Goal: Task Accomplishment & Management: Manage account settings

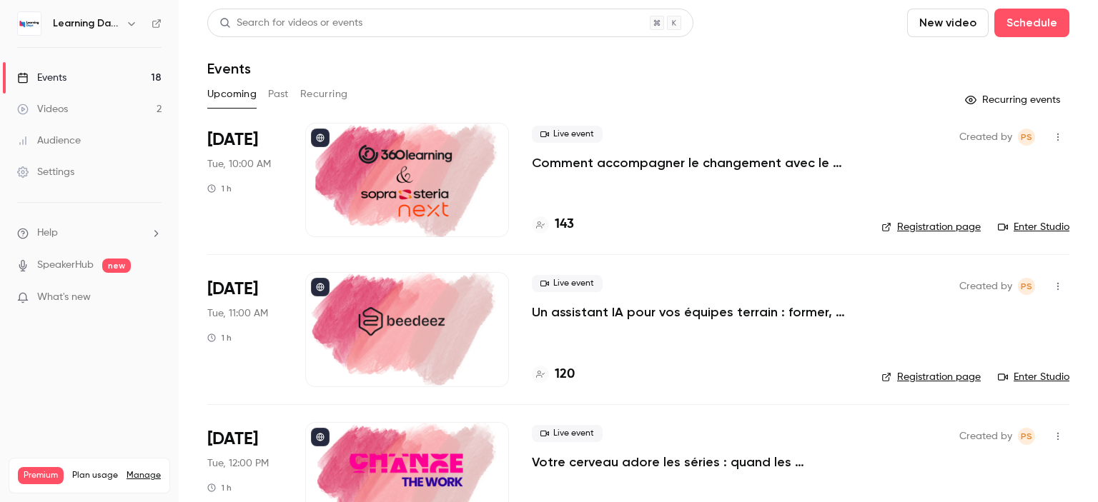
click at [84, 170] on link "Settings" at bounding box center [89, 172] width 179 height 31
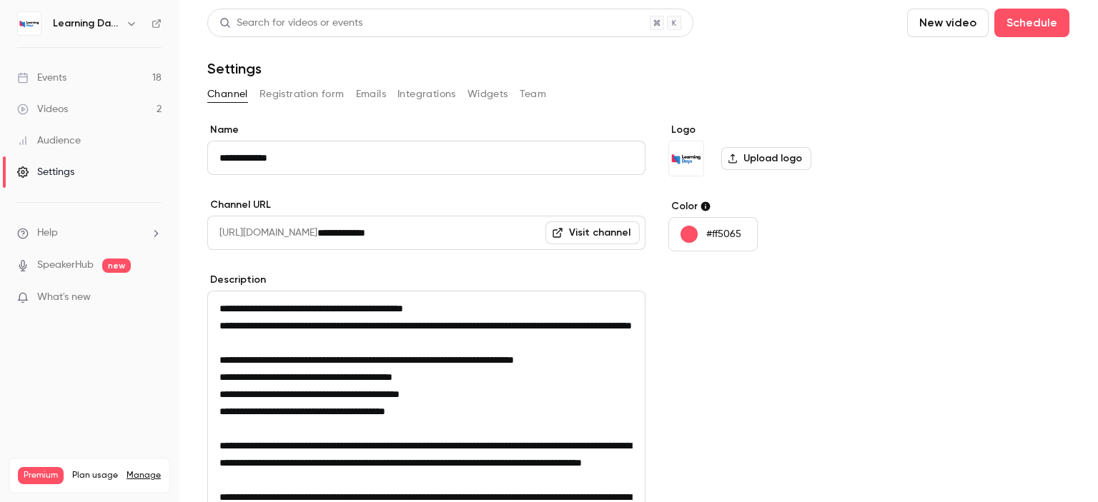
scroll to position [252, 0]
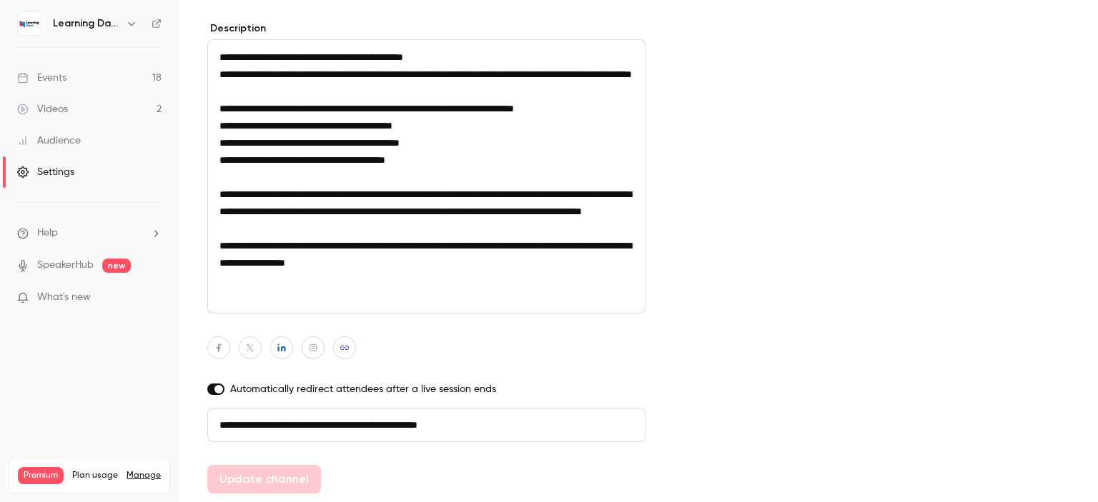
click at [74, 140] on div "Audience" at bounding box center [49, 141] width 64 height 14
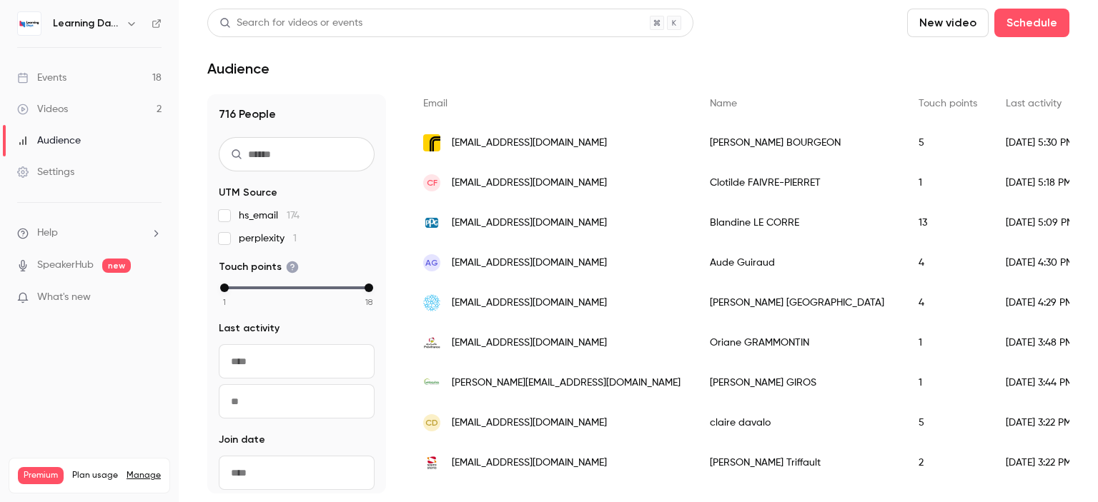
scroll to position [241, 0]
click at [75, 79] on link "Events 18" at bounding box center [89, 77] width 179 height 31
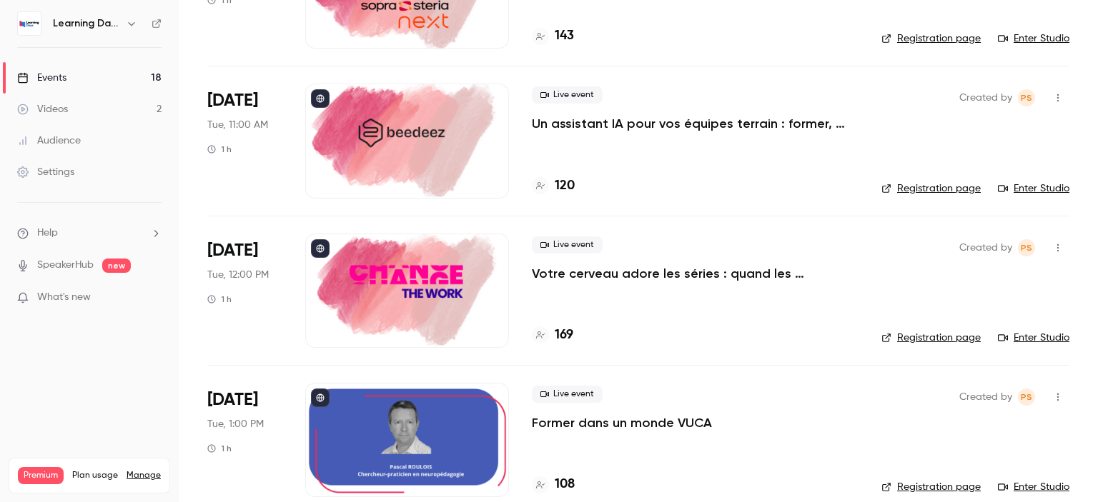
scroll to position [152, 0]
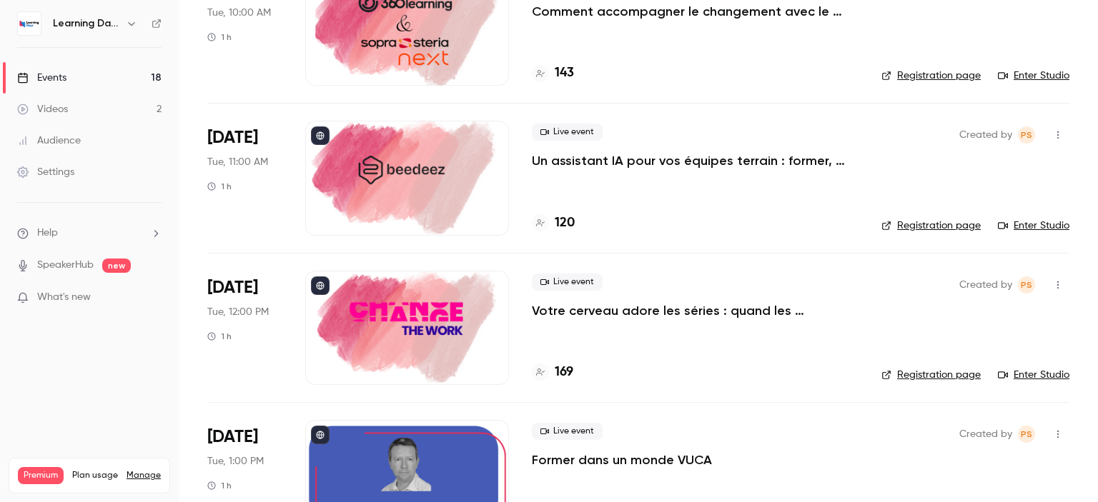
click at [748, 153] on p "Un assistant IA pour vos équipes terrain : former, accompagner et transformer l…" at bounding box center [695, 160] width 327 height 17
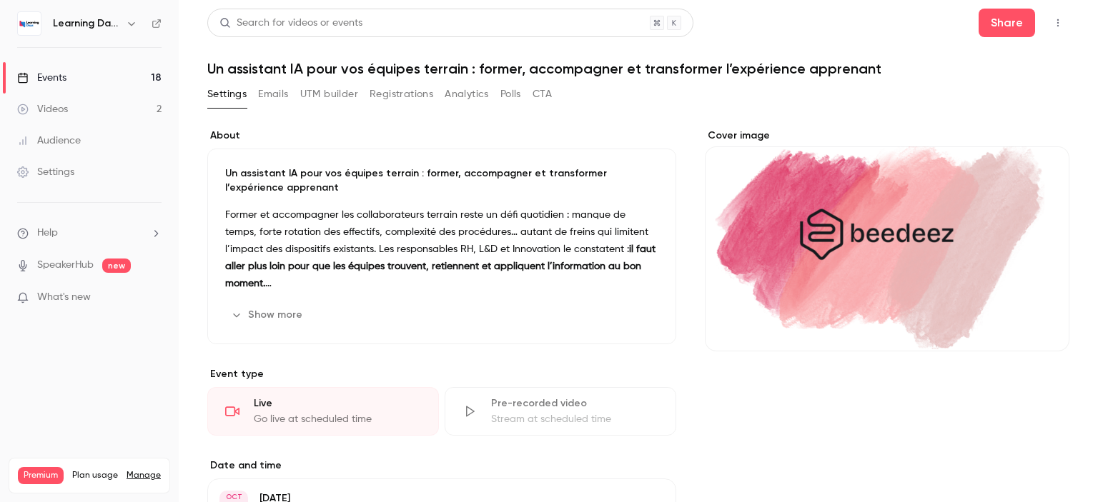
scroll to position [312, 0]
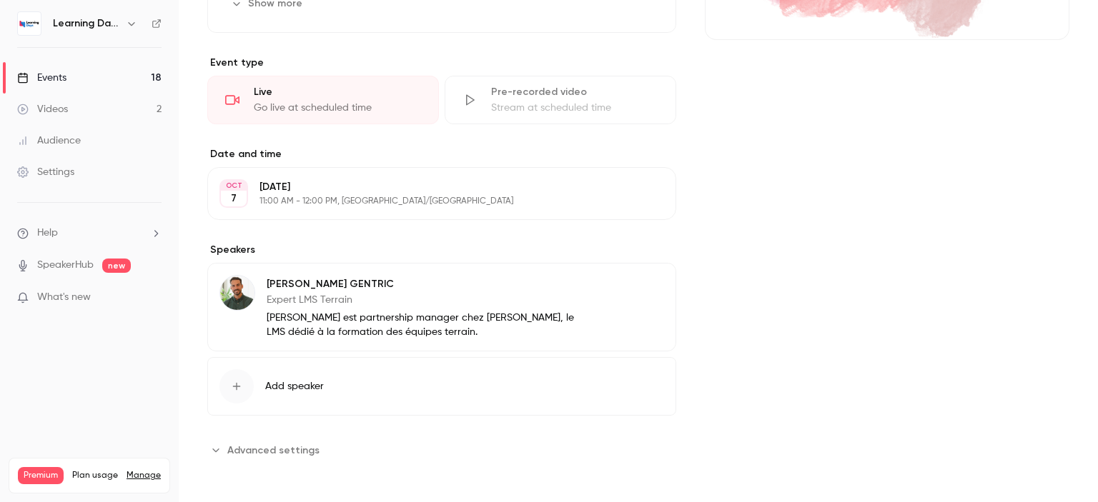
click at [425, 454] on section "**********" at bounding box center [441, 450] width 469 height 23
click at [289, 452] on span "Advanced settings" at bounding box center [273, 450] width 92 height 15
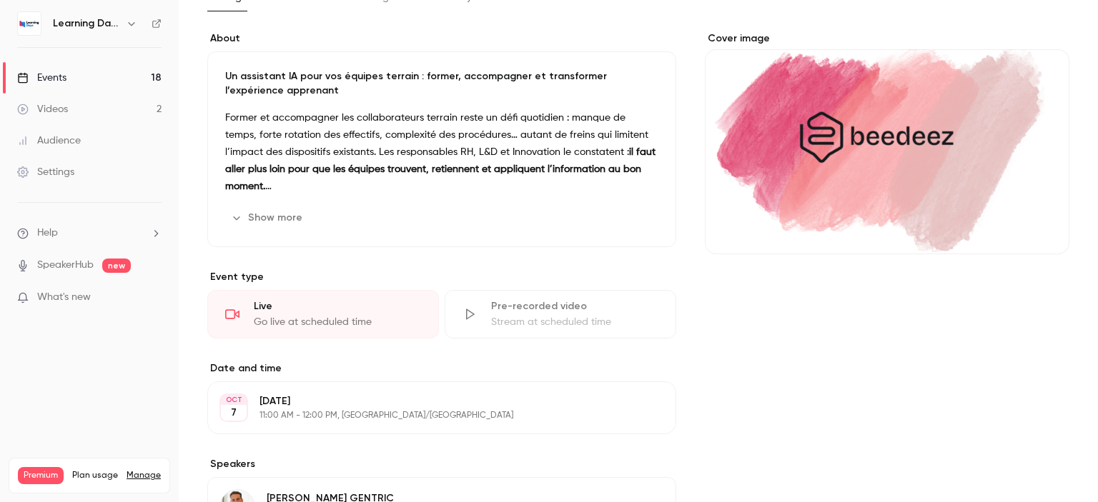
scroll to position [0, 0]
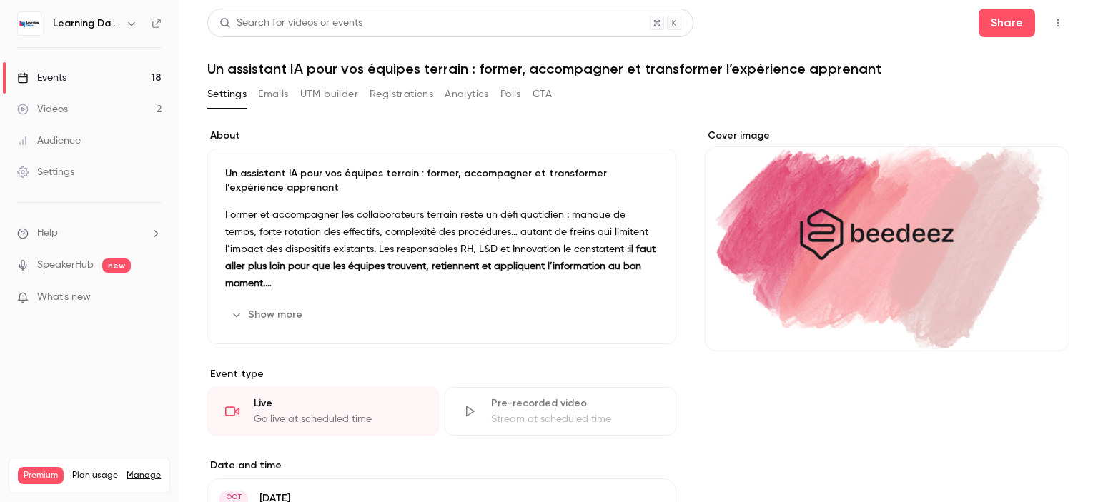
click at [269, 73] on h1 "Un assistant IA pour vos équipes terrain : former, accompagner et transformer l…" at bounding box center [638, 68] width 862 height 17
drag, startPoint x: 257, startPoint y: 69, endPoint x: 497, endPoint y: 51, distance: 240.8
click at [497, 51] on header "Search for videos or events Share Un assistant IA pour vos équipes terrain : fo…" at bounding box center [638, 43] width 862 height 69
click at [484, 193] on p "Un assistant IA pour vos équipes terrain : former, accompagner et transformer l…" at bounding box center [441, 181] width 433 height 29
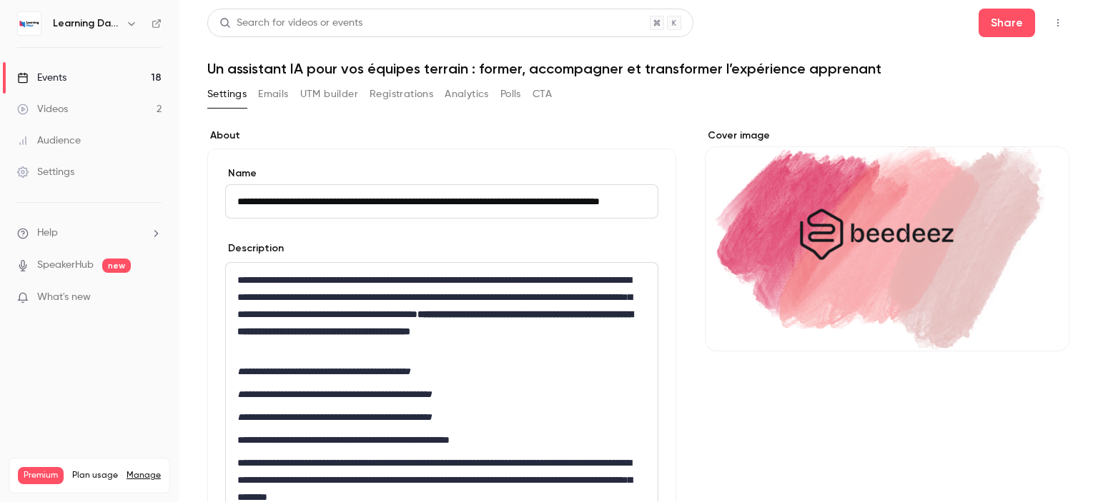
scroll to position [0, 63]
drag, startPoint x: 587, startPoint y: 202, endPoint x: 233, endPoint y: 207, distance: 353.8
click at [233, 207] on input "**********" at bounding box center [438, 201] width 427 height 34
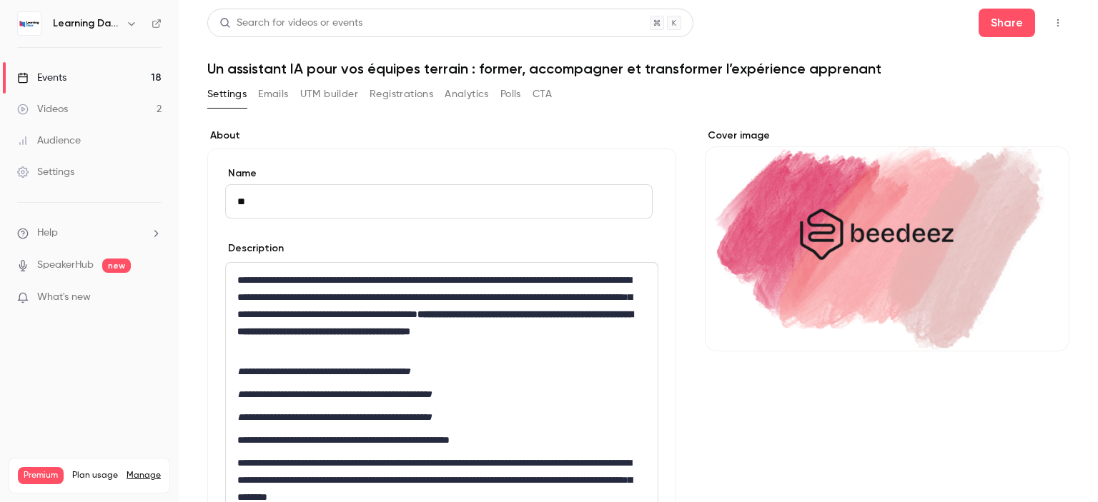
type input "*"
type input "**********"
click at [515, 402] on div "**********" at bounding box center [442, 491] width 432 height 457
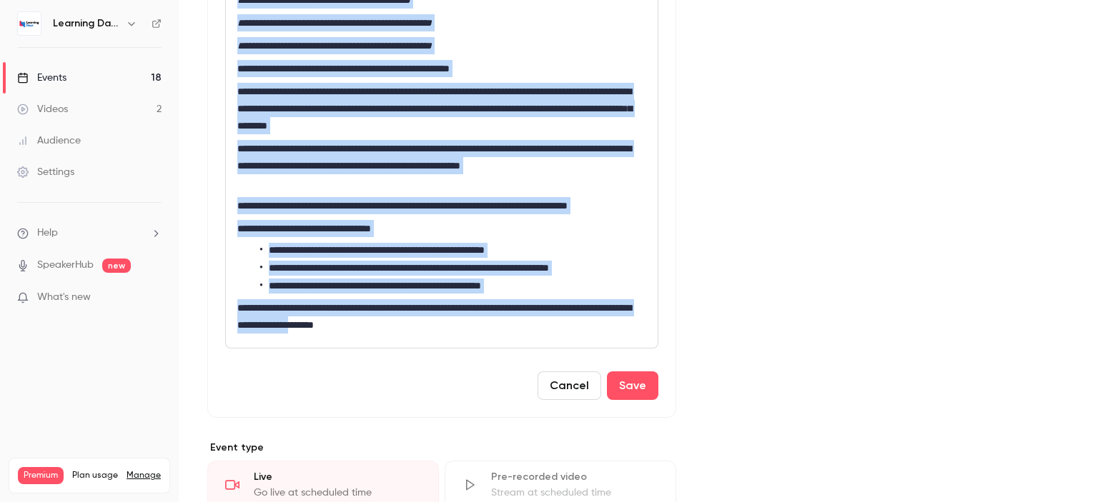
scroll to position [551, 0]
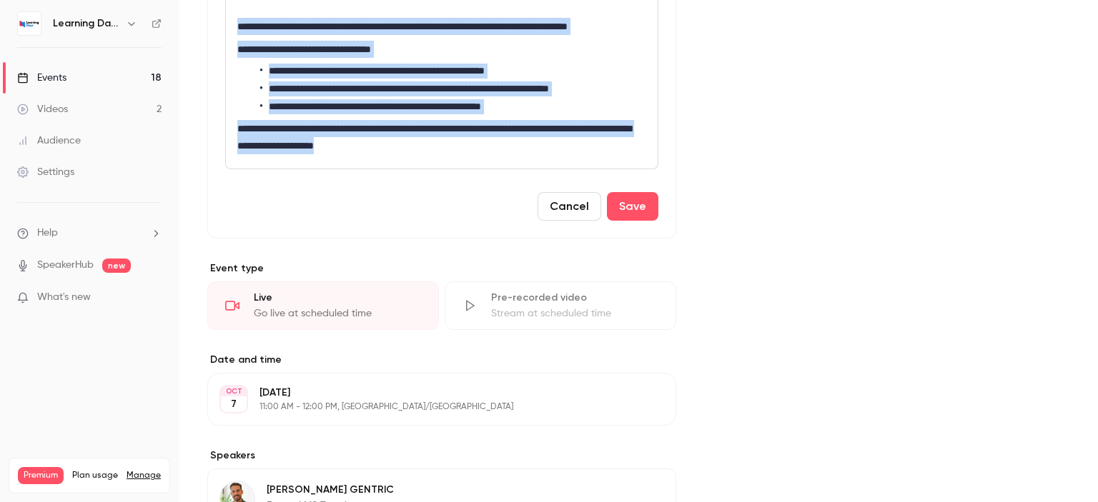
drag, startPoint x: 236, startPoint y: 278, endPoint x: 494, endPoint y: 173, distance: 278.6
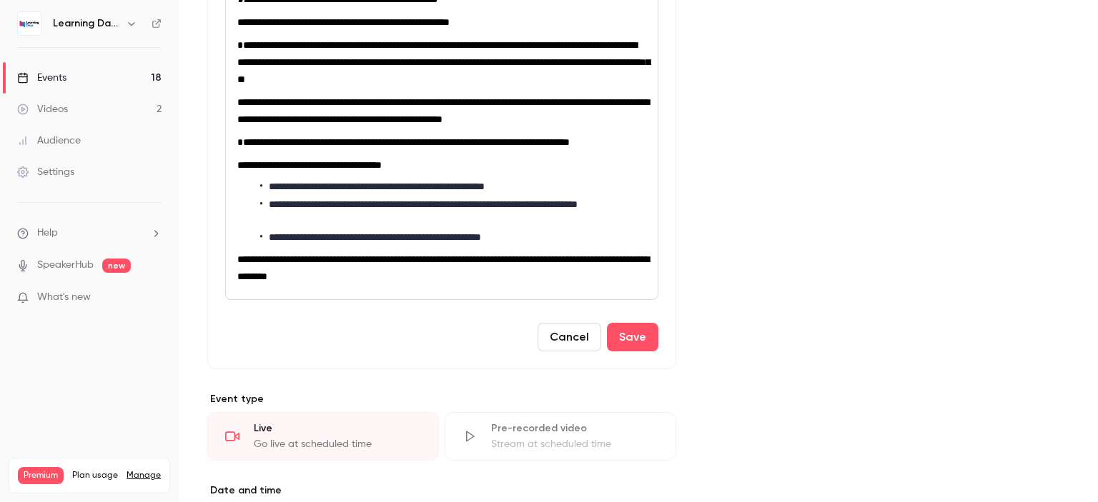
scroll to position [445, 0]
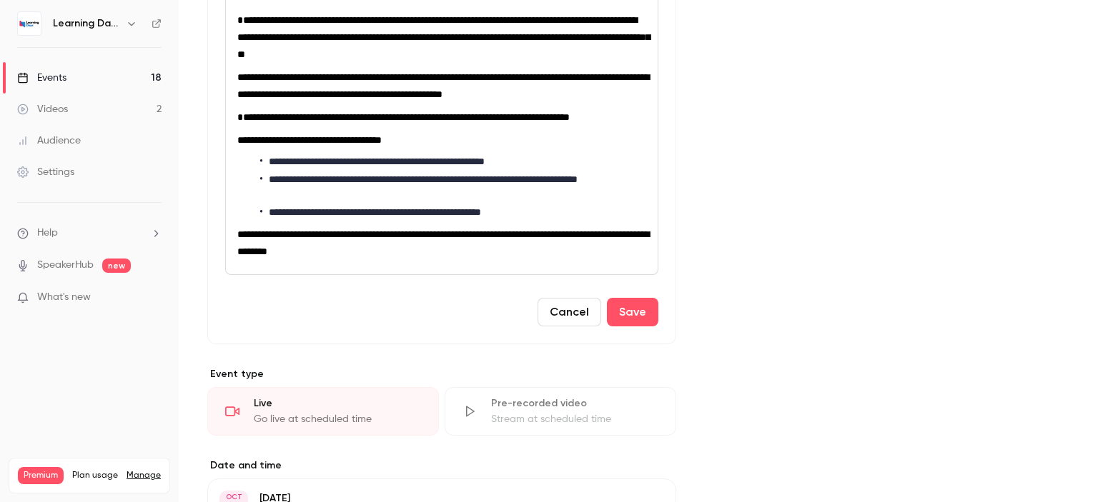
drag, startPoint x: 1097, startPoint y: 104, endPoint x: 716, endPoint y: 287, distance: 422.6
click at [1096, 194] on main "**********" at bounding box center [638, 251] width 919 height 502
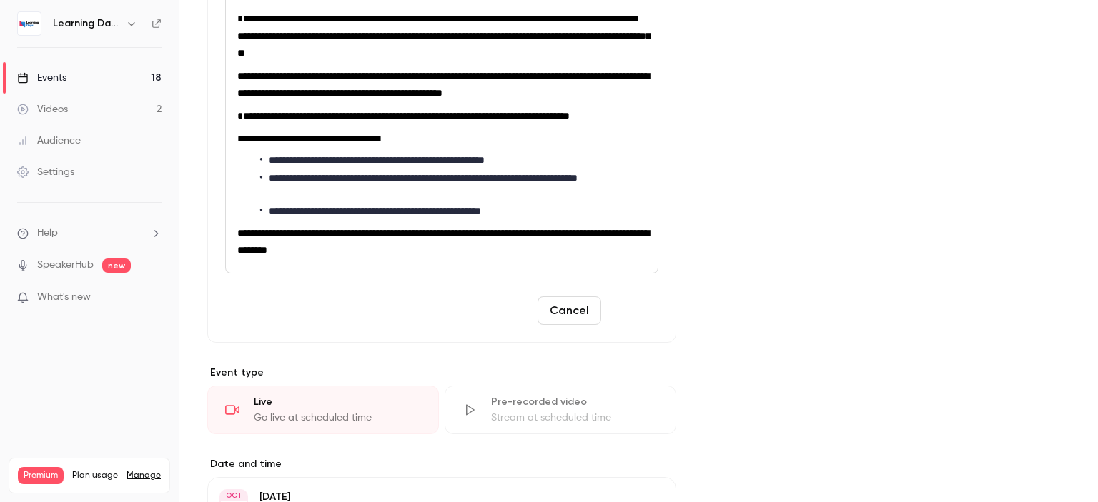
click at [625, 325] on button "Save" at bounding box center [632, 311] width 51 height 29
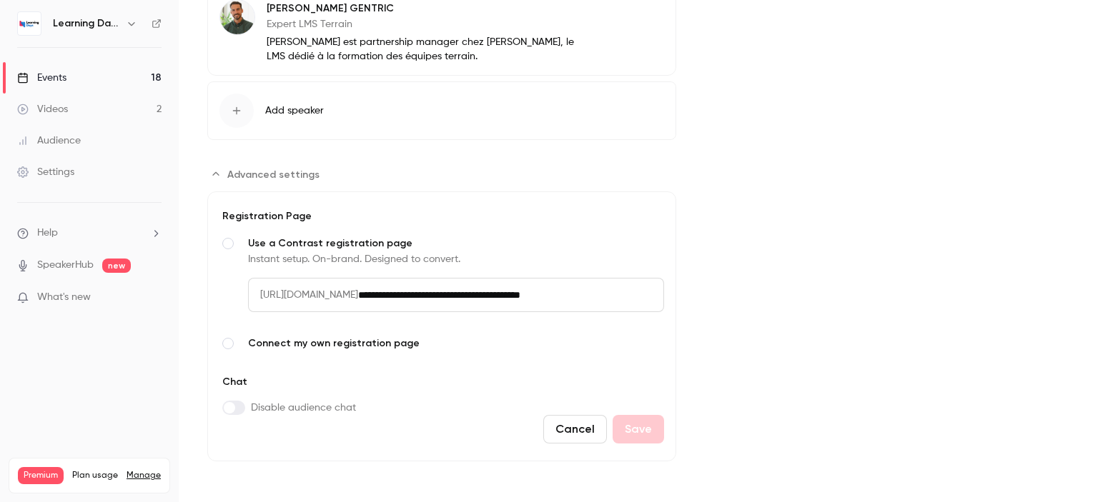
scroll to position [276, 0]
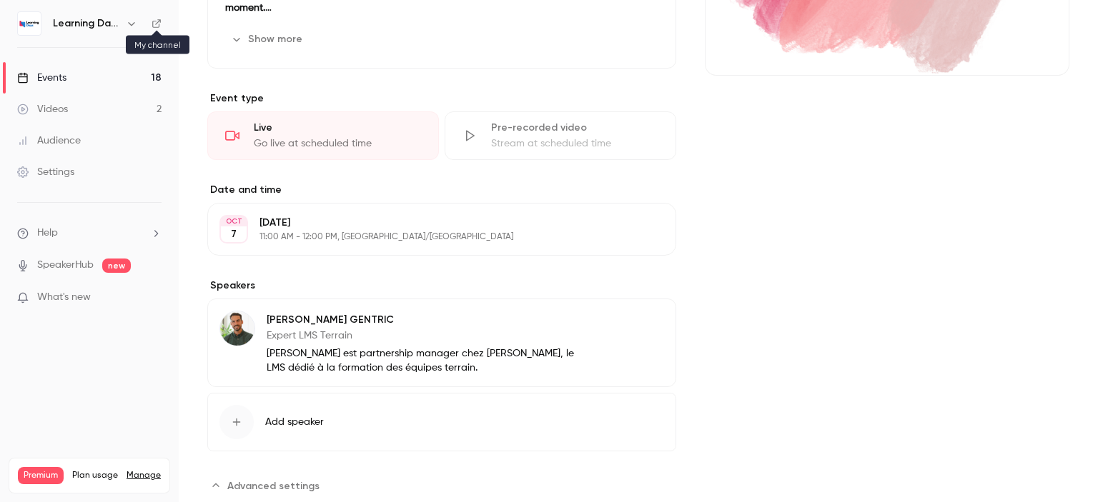
click at [153, 26] on icon at bounding box center [157, 24] width 10 height 10
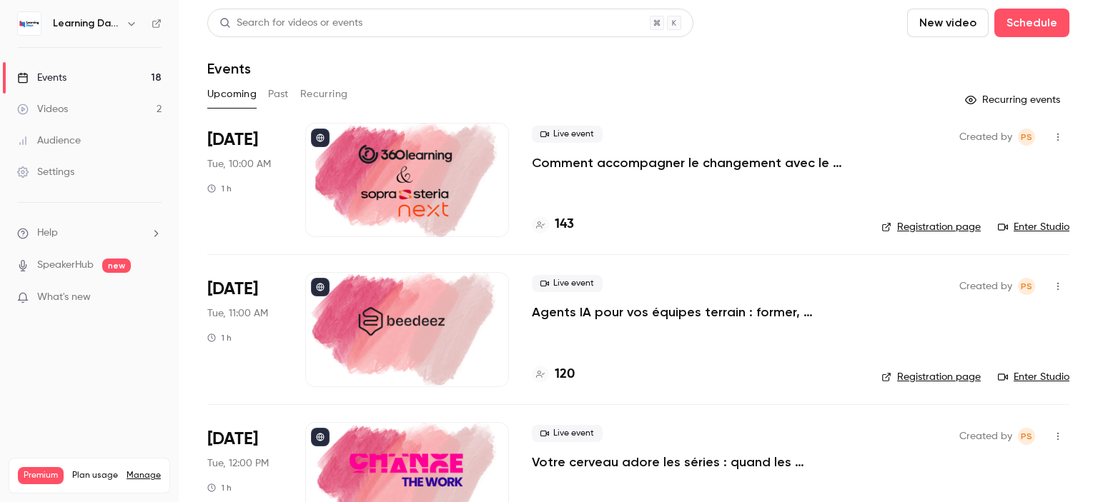
click at [74, 147] on div "Audience" at bounding box center [49, 141] width 64 height 14
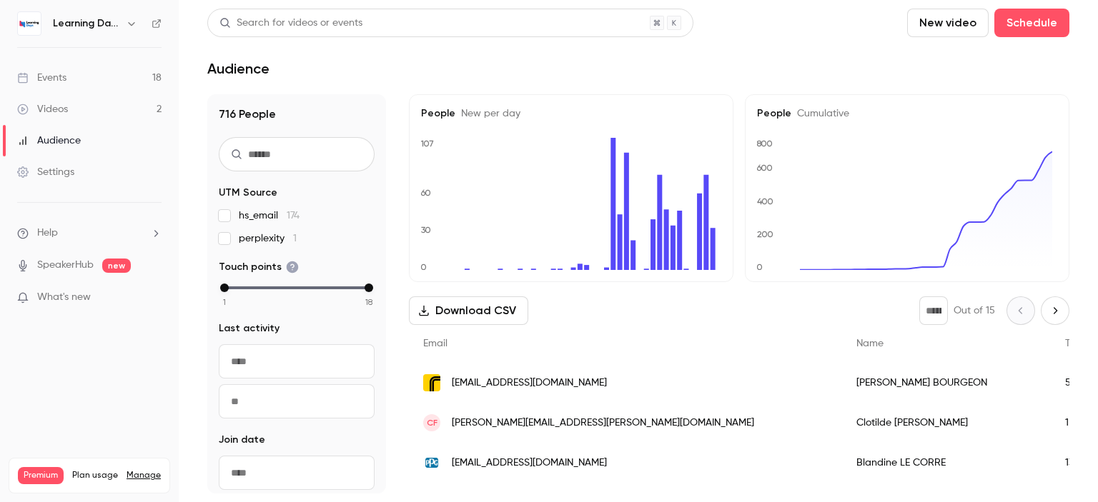
click at [460, 317] on button "Download CSV" at bounding box center [468, 311] width 119 height 29
click at [59, 114] on div "Videos" at bounding box center [42, 109] width 51 height 14
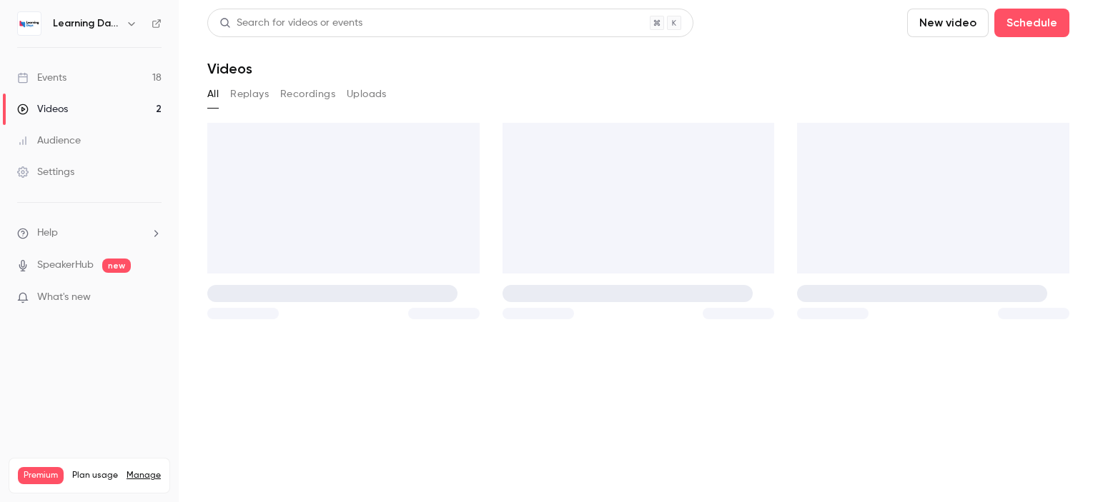
click at [63, 139] on div "Audience" at bounding box center [49, 141] width 64 height 14
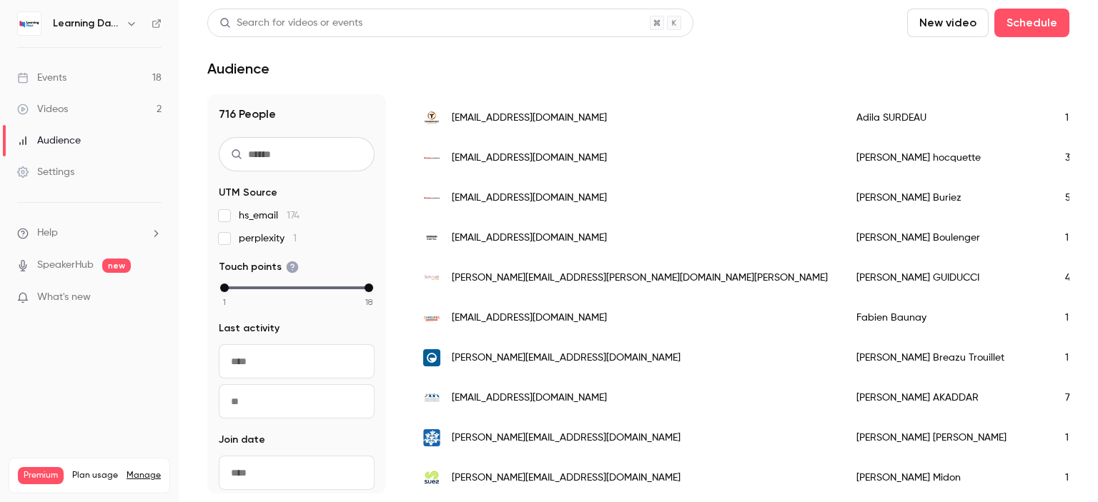
scroll to position [1805, 0]
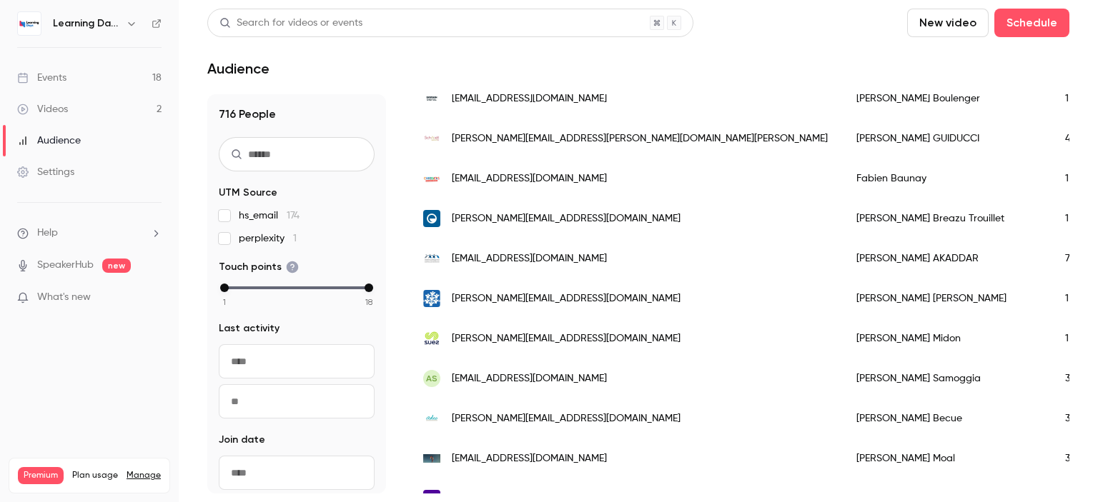
click at [66, 112] on div "Videos" at bounding box center [42, 109] width 51 height 14
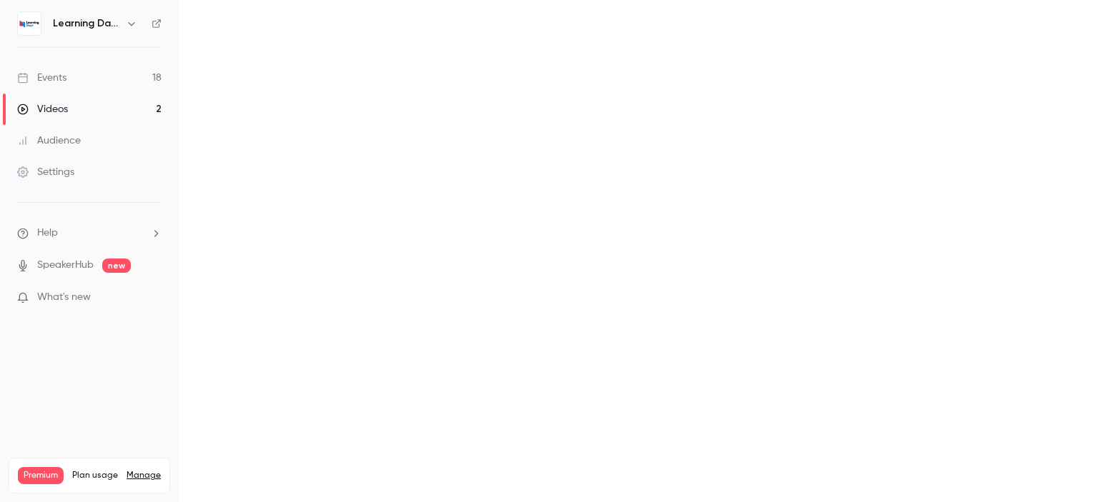
click at [70, 137] on div "Audience" at bounding box center [49, 141] width 64 height 14
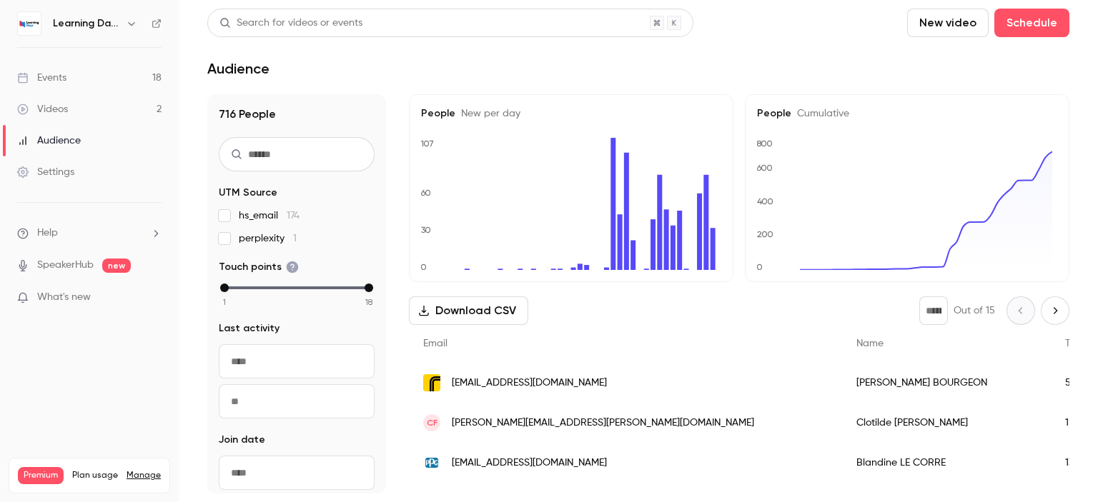
click at [66, 162] on link "Settings" at bounding box center [89, 172] width 179 height 31
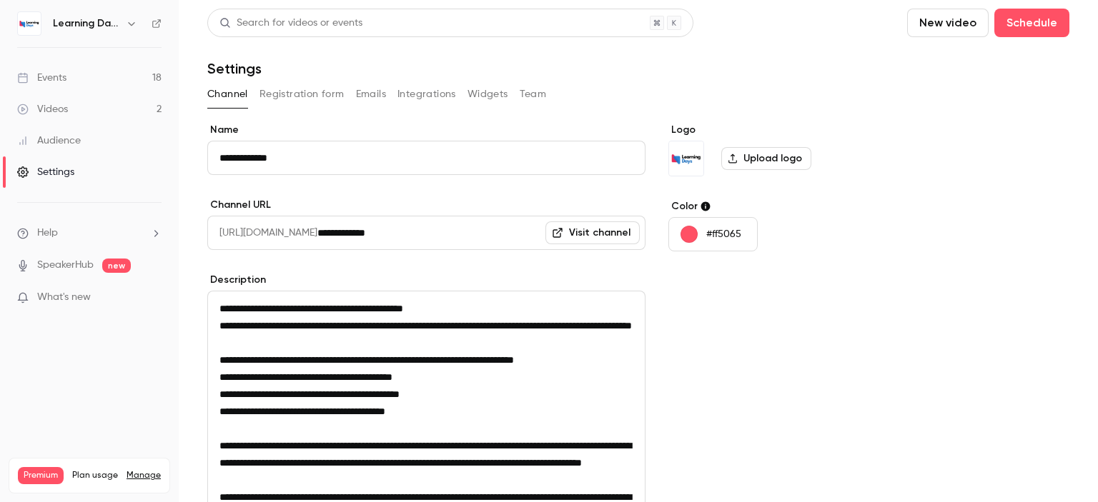
scroll to position [252, 0]
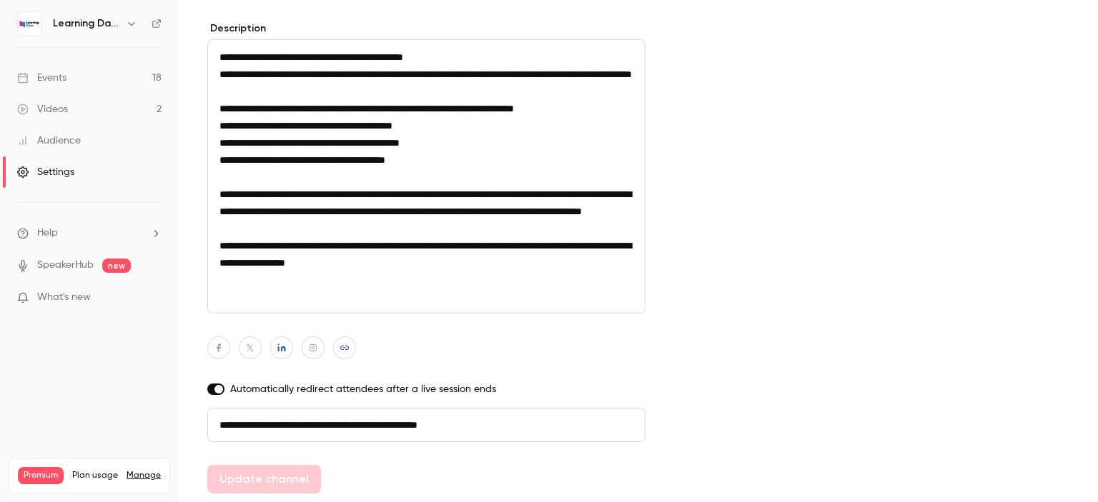
click at [76, 110] on link "Videos 2" at bounding box center [89, 109] width 179 height 31
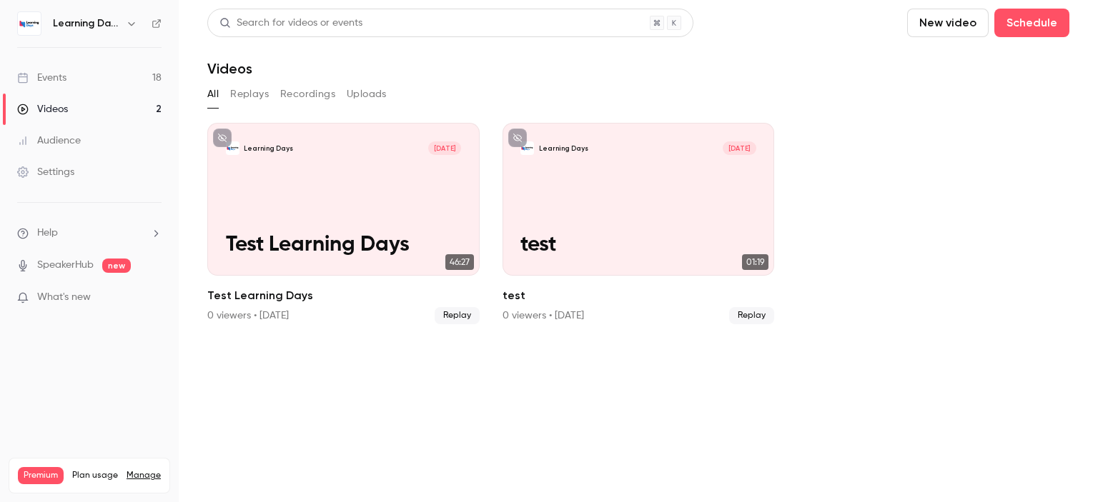
click at [98, 74] on link "Events 18" at bounding box center [89, 77] width 179 height 31
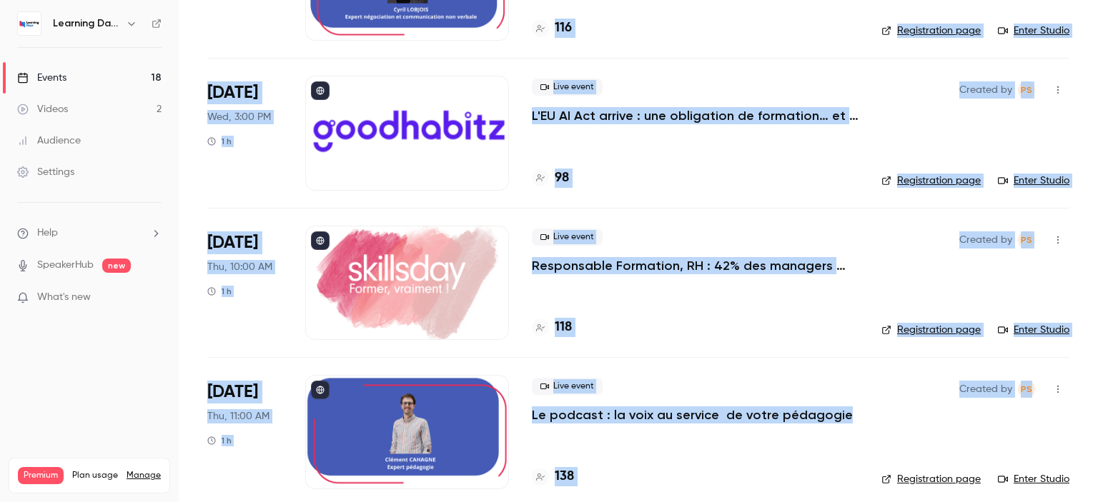
scroll to position [1703, 0]
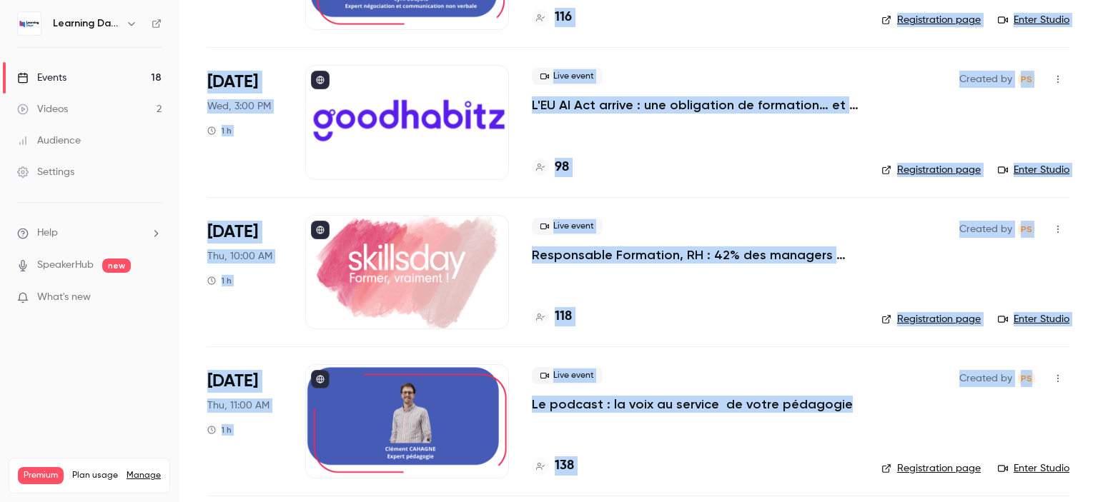
drag, startPoint x: 1097, startPoint y: 61, endPoint x: 1097, endPoint y: 351, distance: 289.5
click at [1097, 351] on main "Search for videos or events New video Schedule Events Upcoming Past Recurring R…" at bounding box center [638, 251] width 919 height 502
click at [1084, 301] on main "Search for videos or events New video Schedule Events Upcoming Past Recurring R…" at bounding box center [638, 251] width 919 height 502
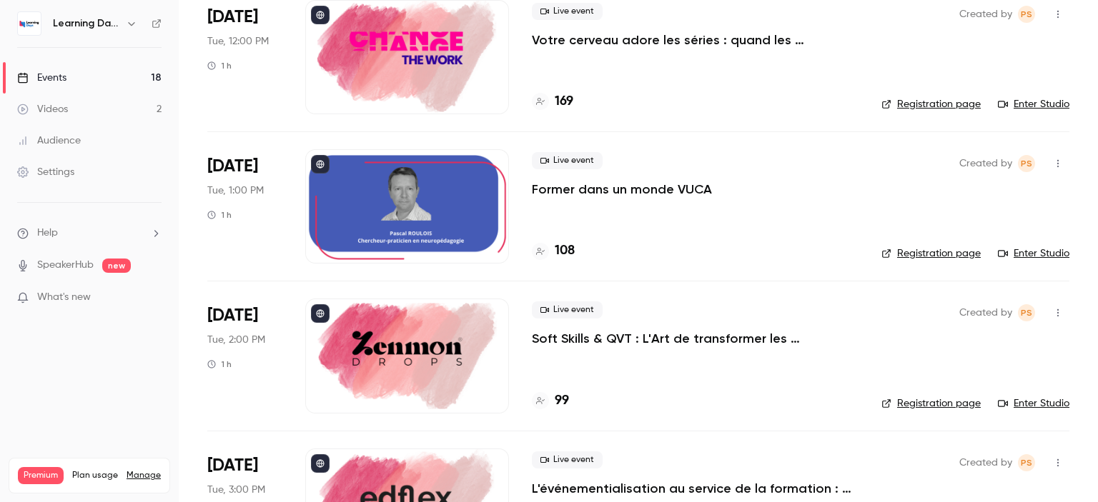
scroll to position [0, 0]
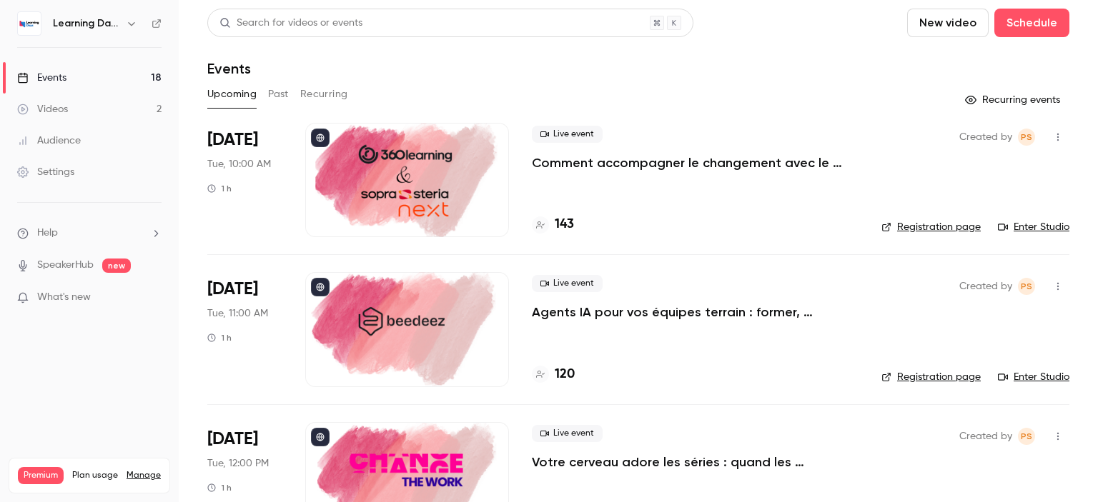
click at [86, 131] on link "Audience" at bounding box center [89, 140] width 179 height 31
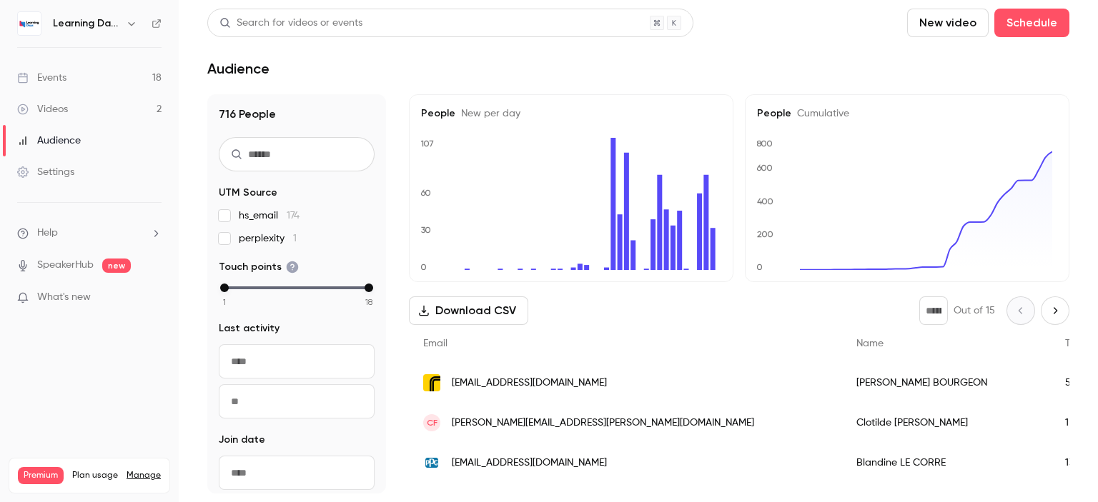
click at [84, 139] on link "Audience" at bounding box center [89, 140] width 179 height 31
click at [74, 106] on link "Videos 2" at bounding box center [89, 109] width 179 height 31
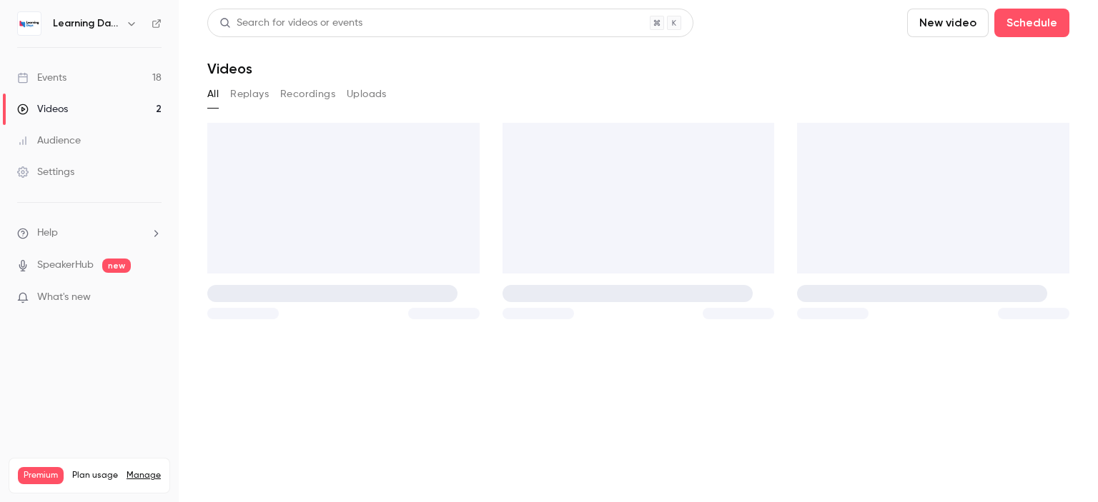
click at [64, 140] on div "Audience" at bounding box center [49, 141] width 64 height 14
